Goal: Task Accomplishment & Management: Use online tool/utility

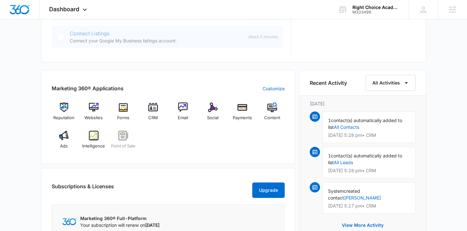
scroll to position [350, 0]
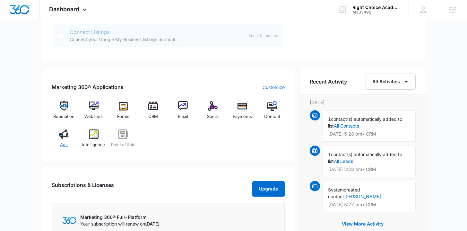
click at [66, 139] on div "Ads" at bounding box center [64, 140] width 25 height 23
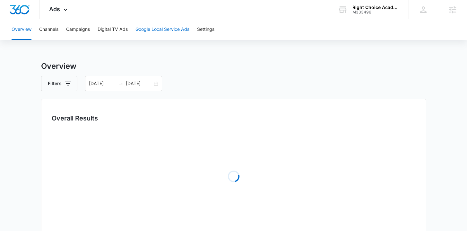
click at [162, 22] on button "Google Local Service Ads" at bounding box center [163, 29] width 54 height 21
